Goal: Information Seeking & Learning: Learn about a topic

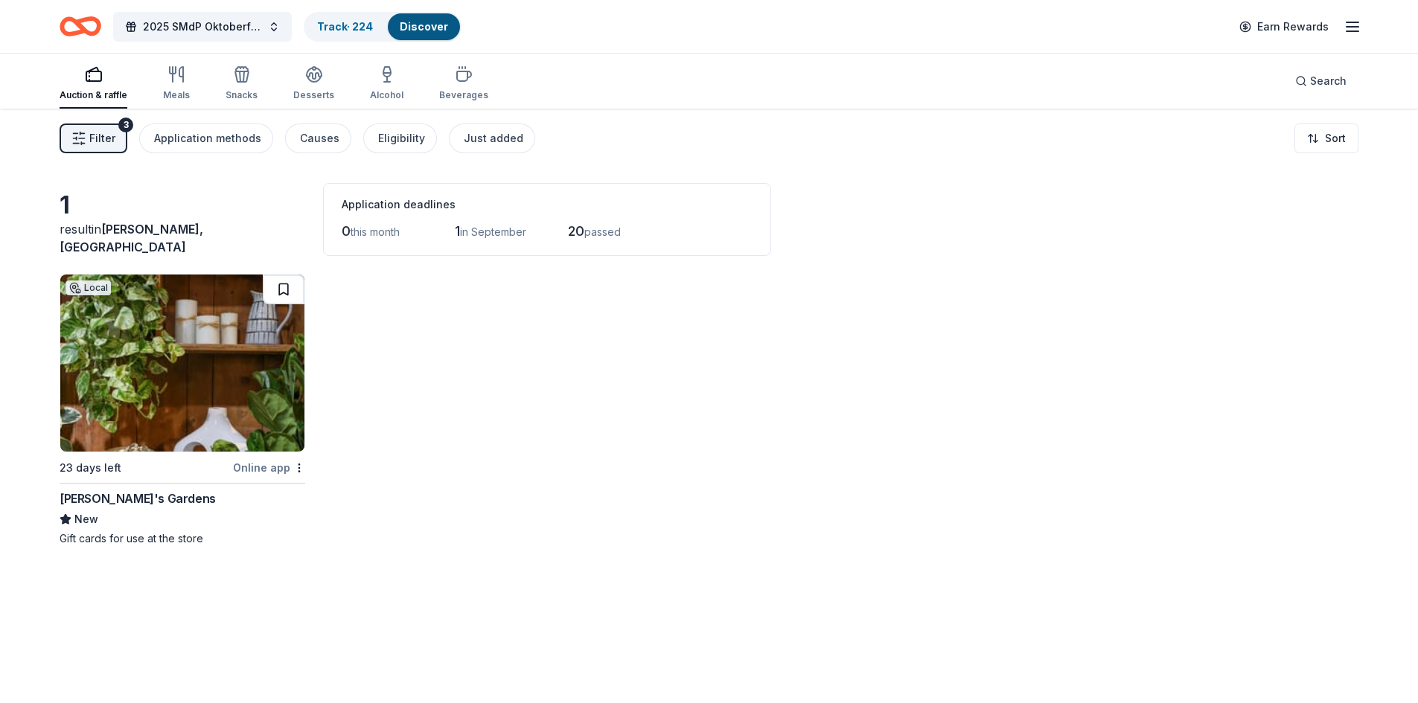
click at [278, 287] on button at bounding box center [284, 290] width 42 height 30
click at [283, 295] on button at bounding box center [285, 290] width 39 height 30
click at [300, 466] on html "2025 SMdP Oktoberfest Track · 225 Discover Earn Rewards Auction & raffle Meals …" at bounding box center [709, 351] width 1418 height 703
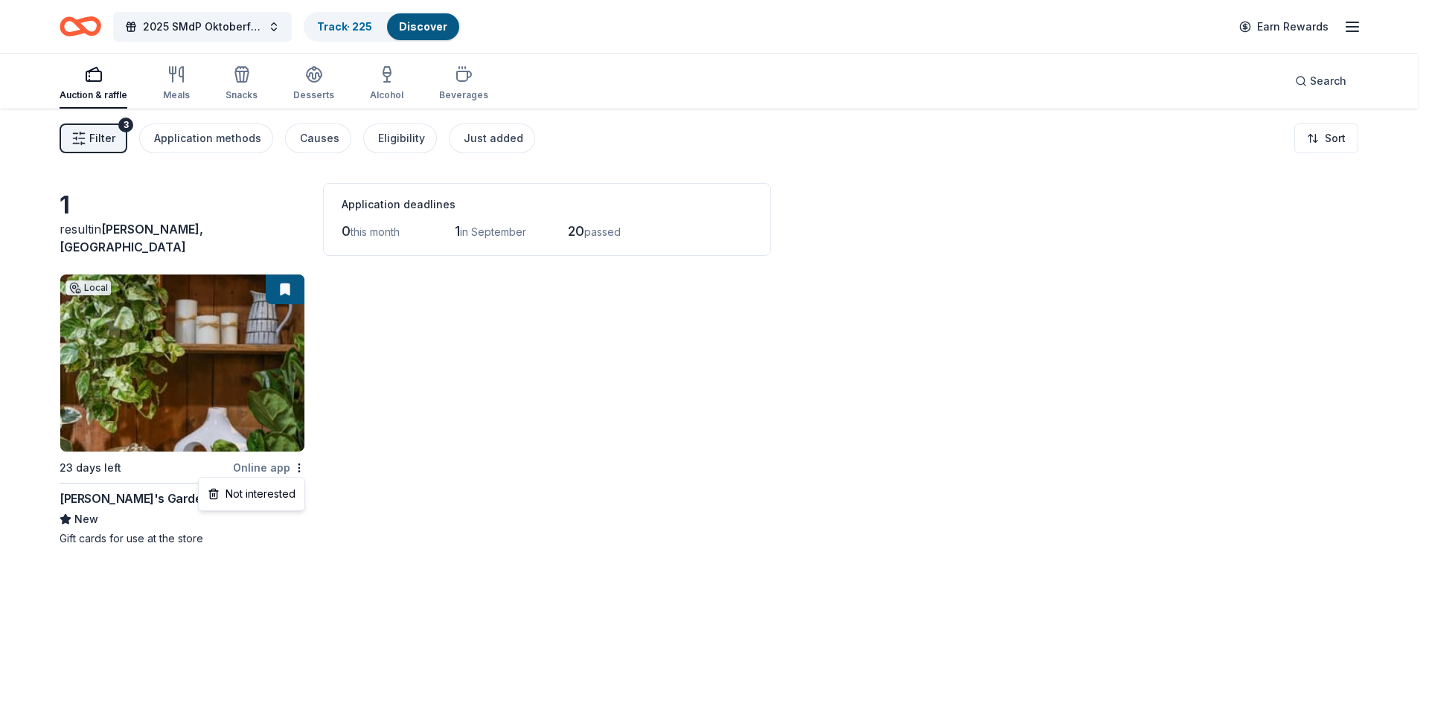
click at [151, 334] on html "2025 SMdP Oktoberfest Track · 225 Discover Earn Rewards Auction & raffle Meals …" at bounding box center [714, 351] width 1429 height 703
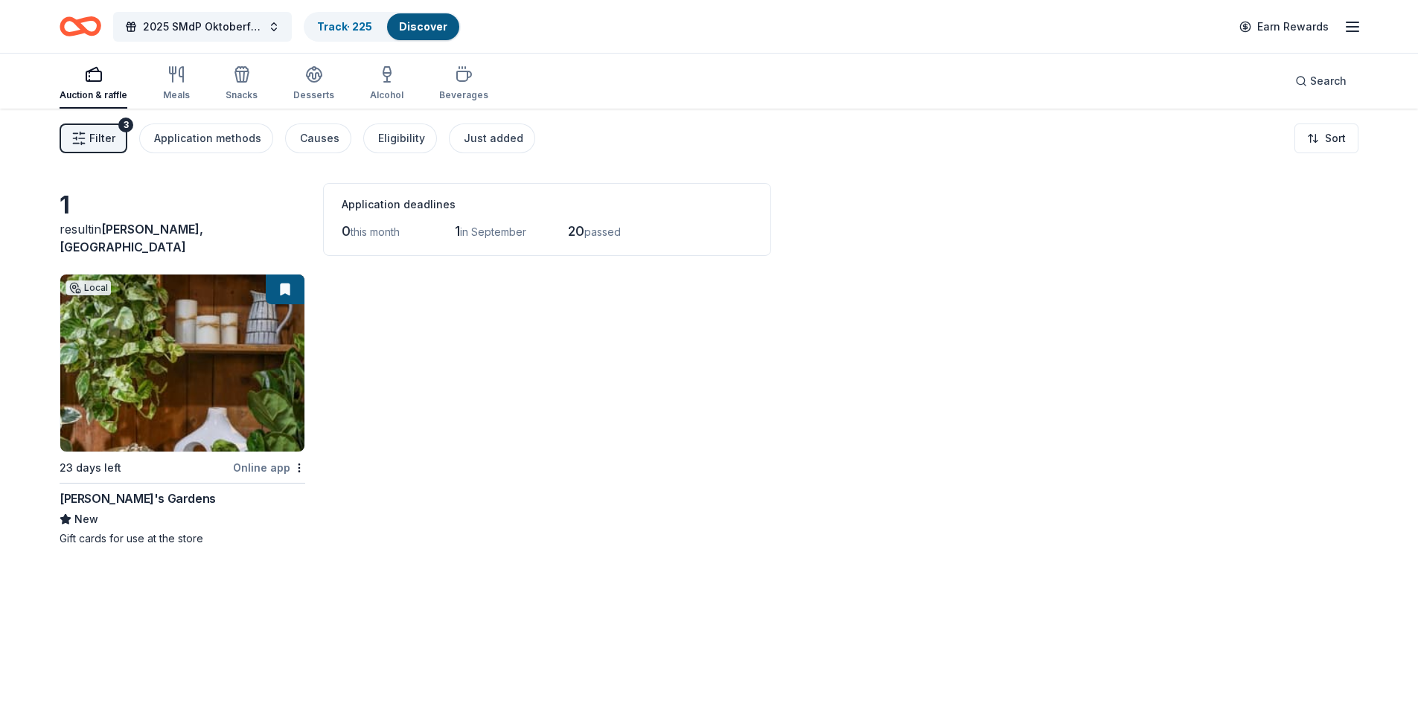
click at [176, 347] on img at bounding box center [182, 363] width 244 height 177
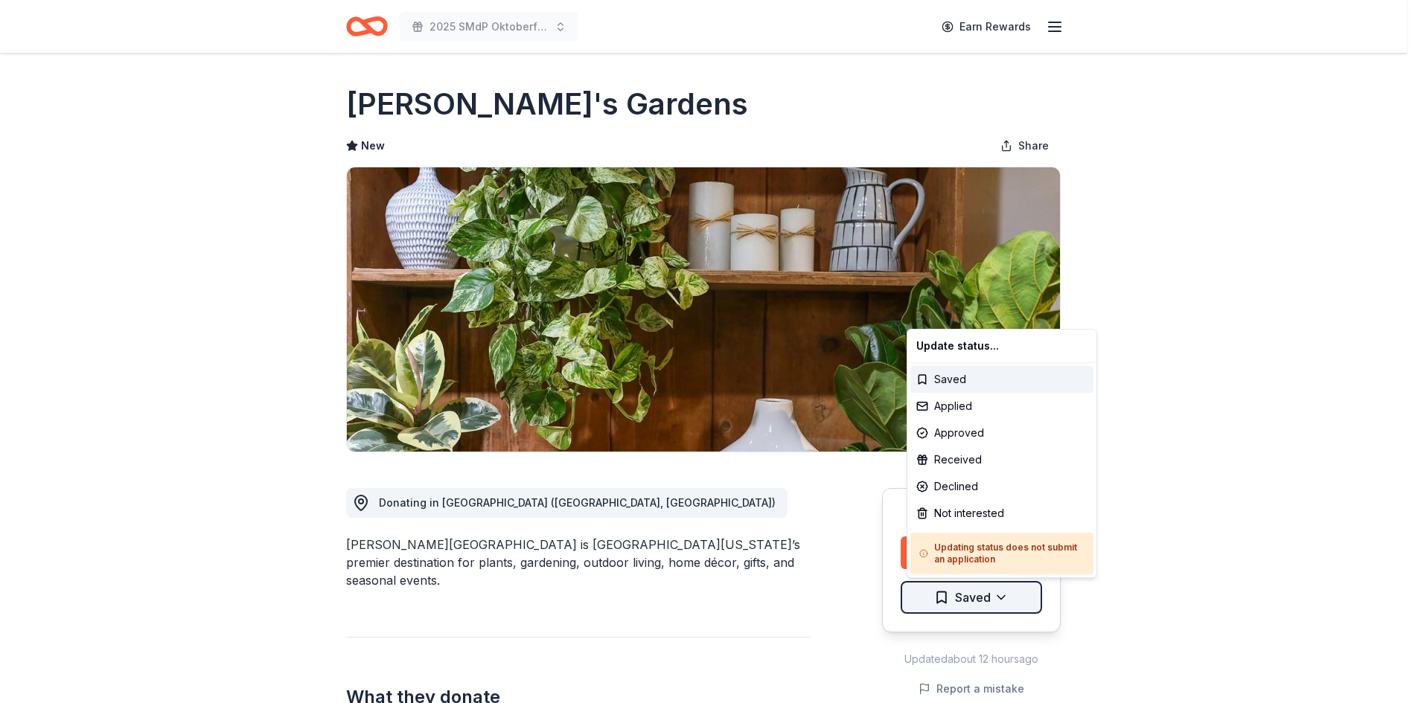
click at [999, 598] on html "2025 SMdP Oktoberfest Earn Rewards Due [DATE] Share [PERSON_NAME]'s Gardens New…" at bounding box center [709, 351] width 1418 height 703
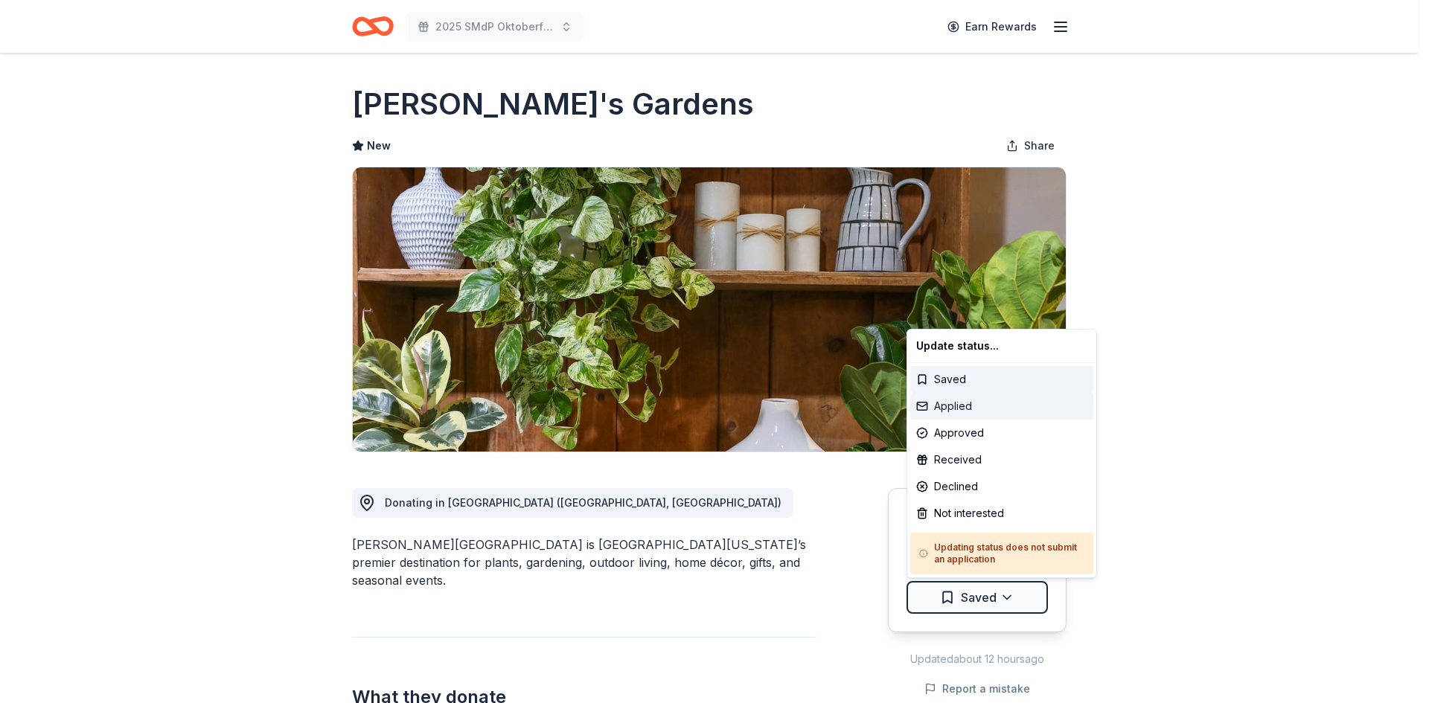
click at [962, 411] on div "Applied" at bounding box center [1001, 406] width 183 height 27
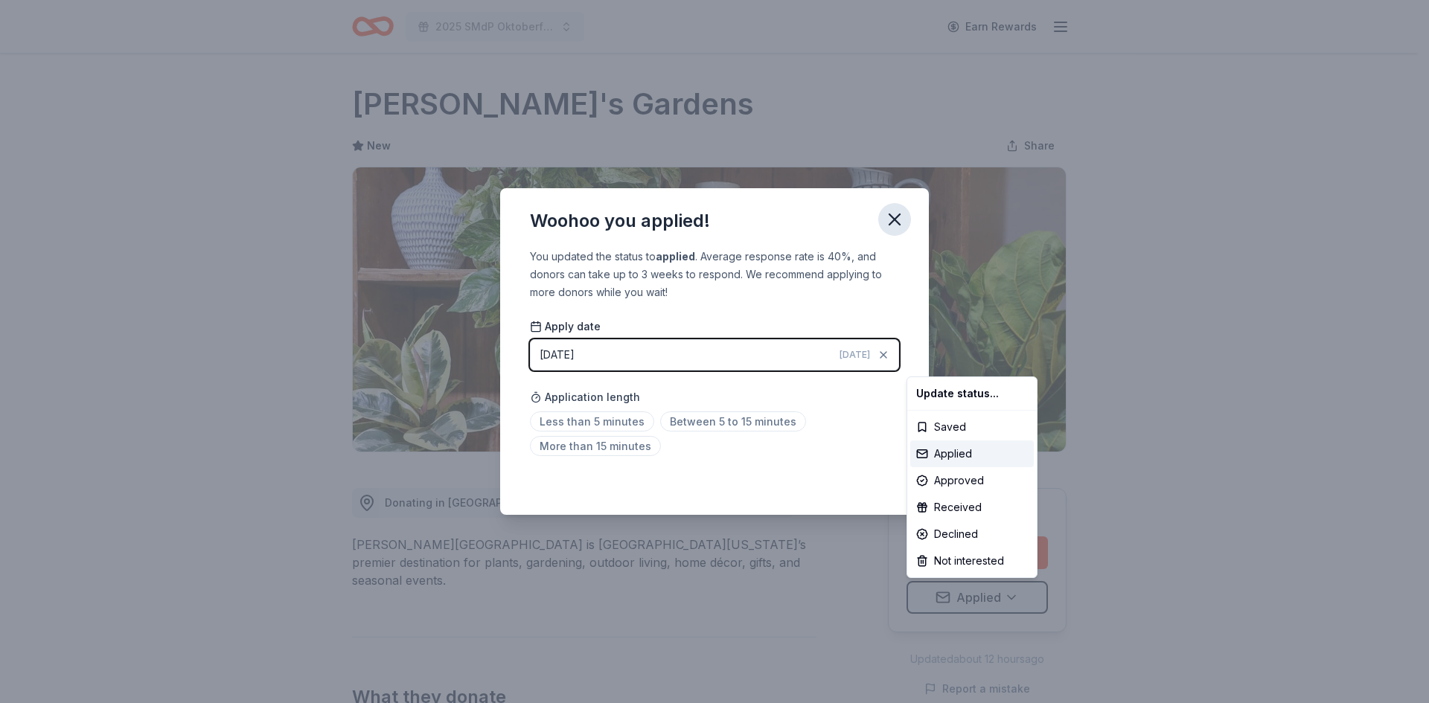
click at [892, 218] on html "2025 SMdP Oktoberfest Earn Rewards Due [DATE] Share [PERSON_NAME]'s Gardens New…" at bounding box center [714, 351] width 1429 height 703
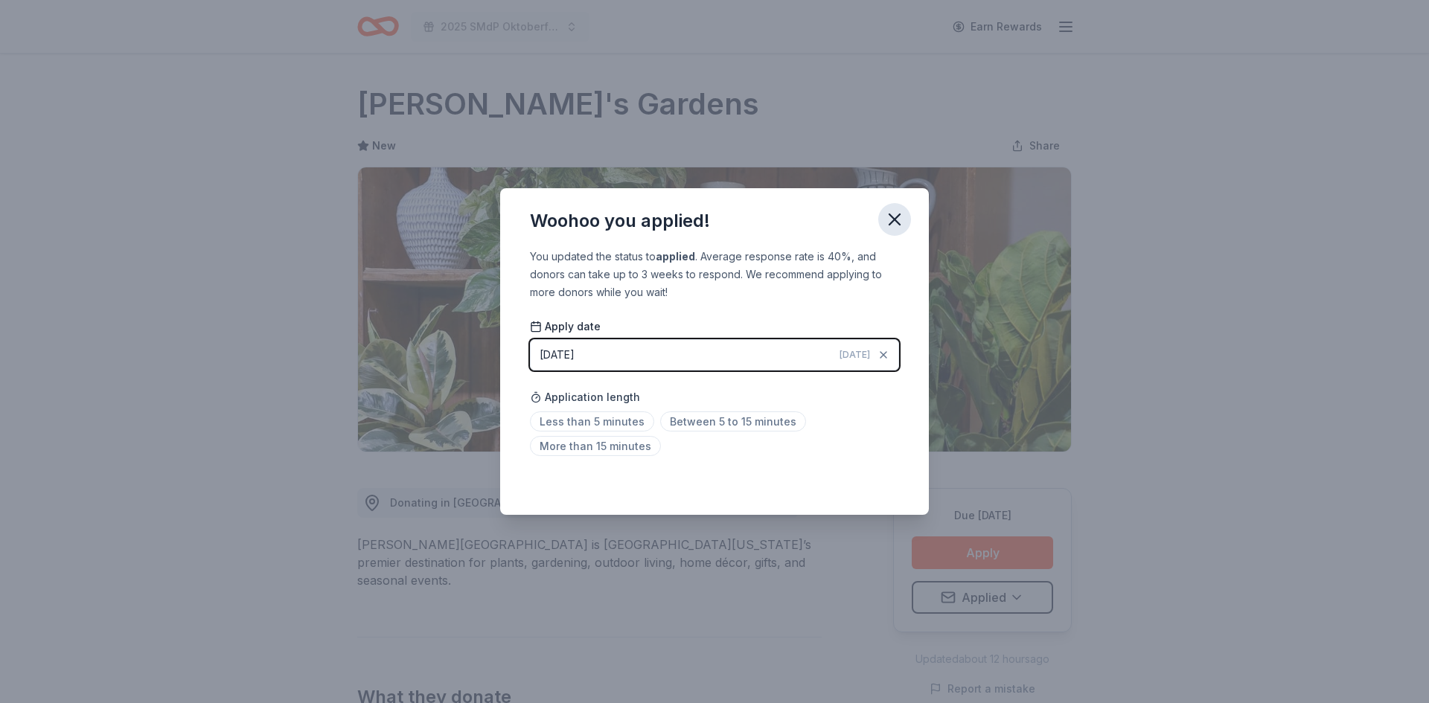
click at [893, 218] on icon "button" at bounding box center [894, 219] width 10 height 10
